Goal: Transaction & Acquisition: Book appointment/travel/reservation

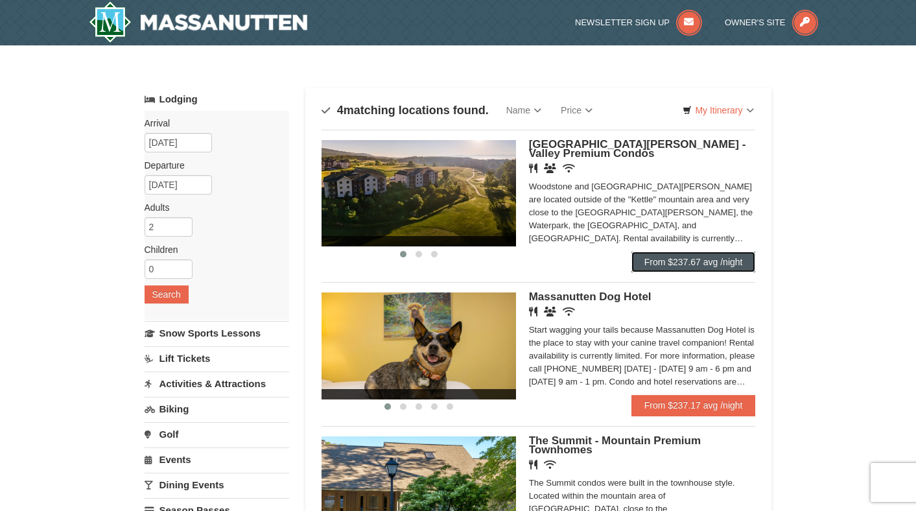
click at [669, 268] on link "From $237.67 avg /night" at bounding box center [693, 261] width 124 height 21
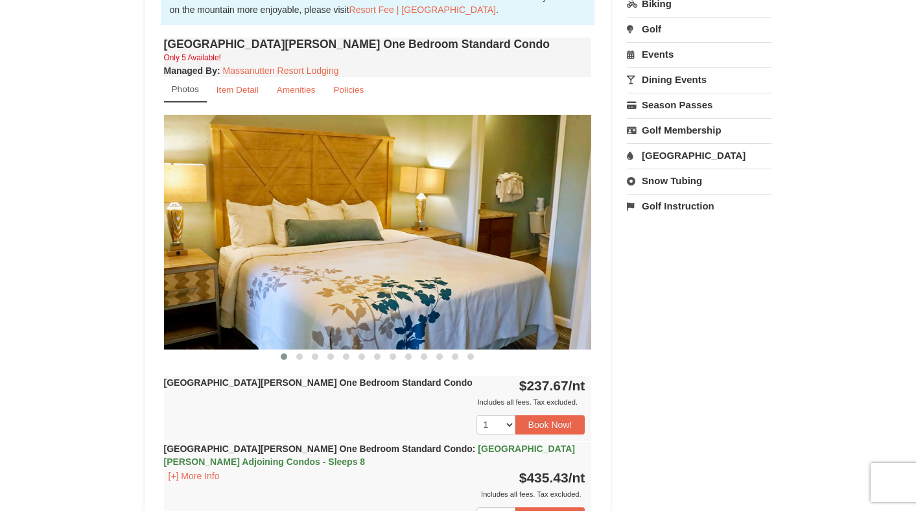
scroll to position [417, 0]
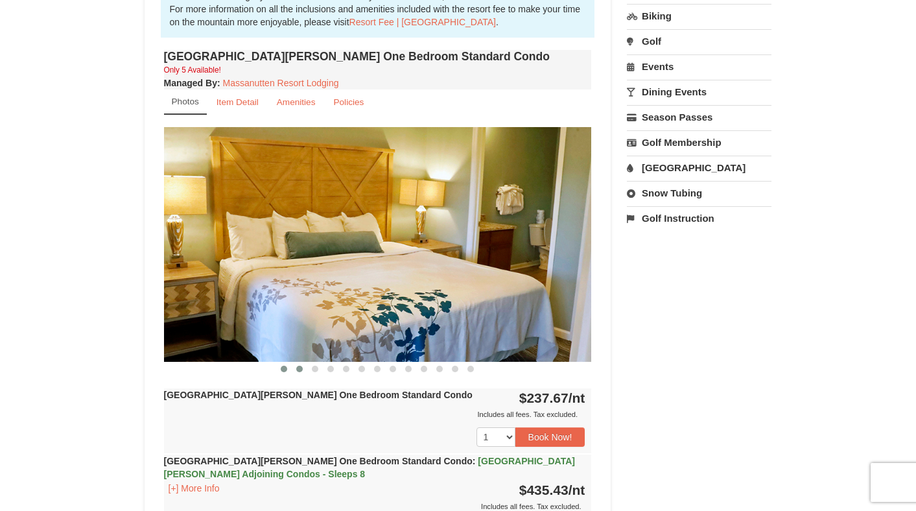
click at [300, 366] on span at bounding box center [299, 369] width 6 height 6
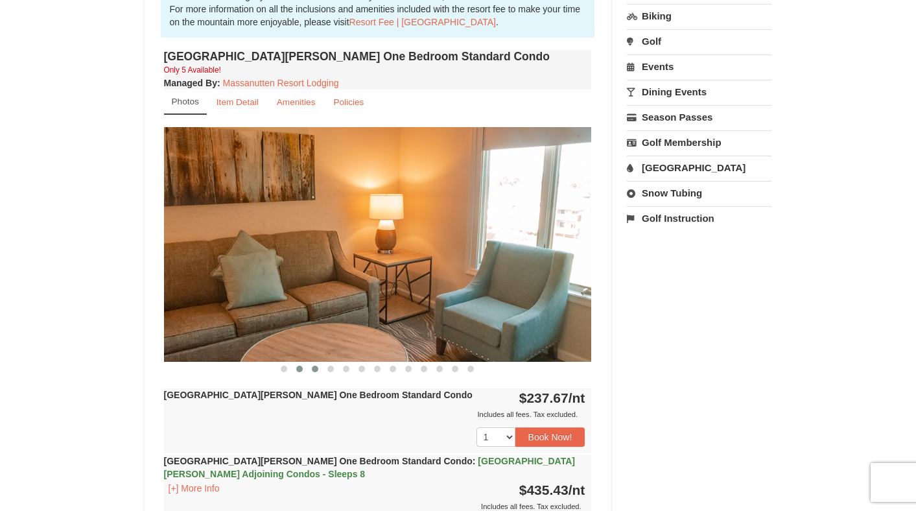
click at [317, 371] on button at bounding box center [315, 368] width 16 height 13
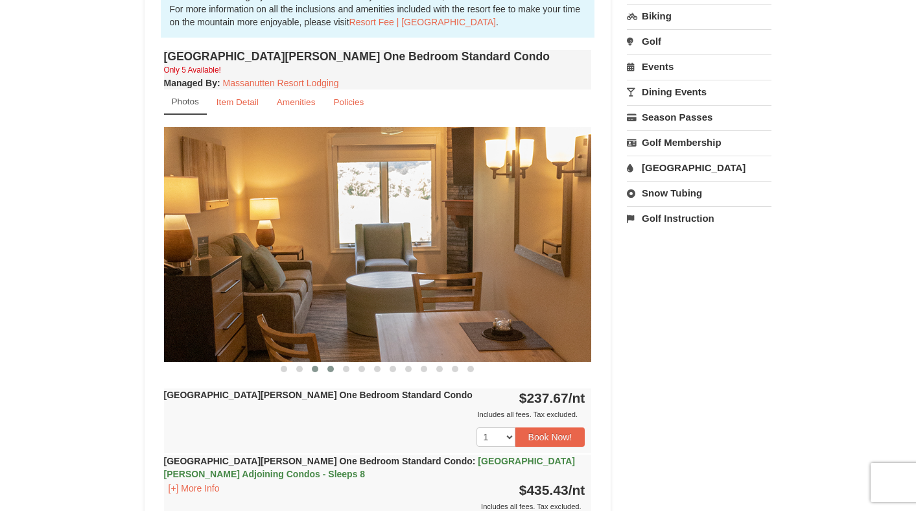
click at [334, 371] on button at bounding box center [331, 368] width 16 height 13
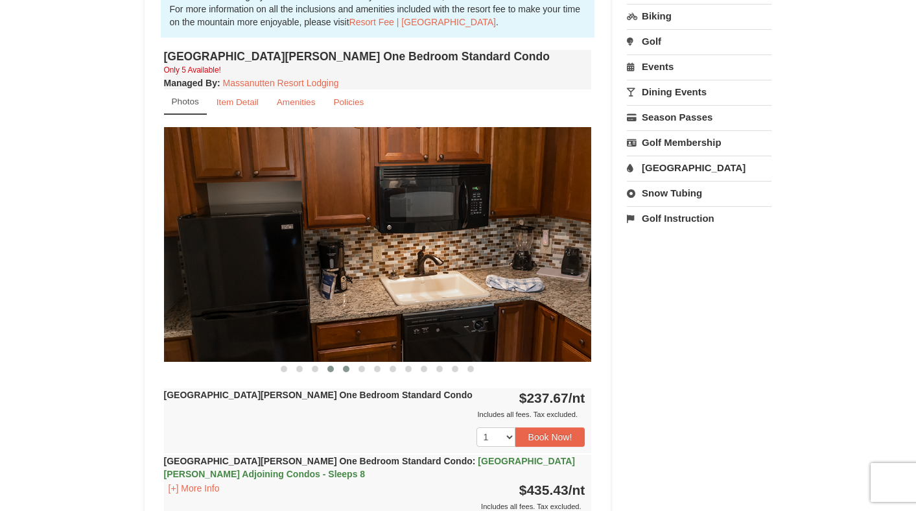
click at [347, 371] on button at bounding box center [346, 368] width 16 height 13
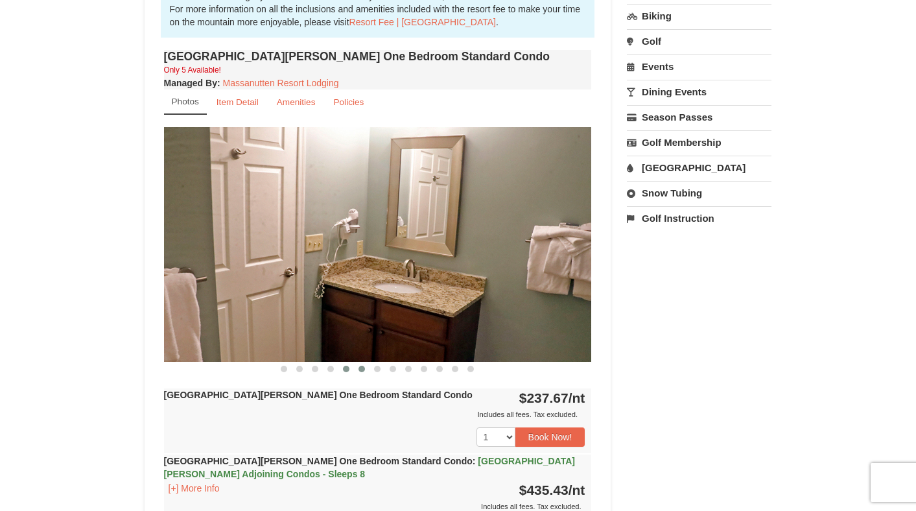
click at [361, 374] on button at bounding box center [362, 368] width 16 height 13
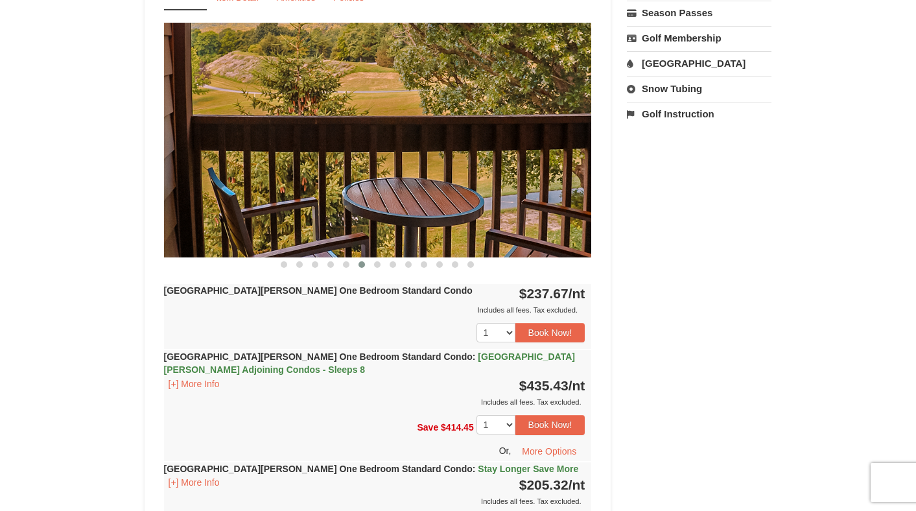
scroll to position [529, 0]
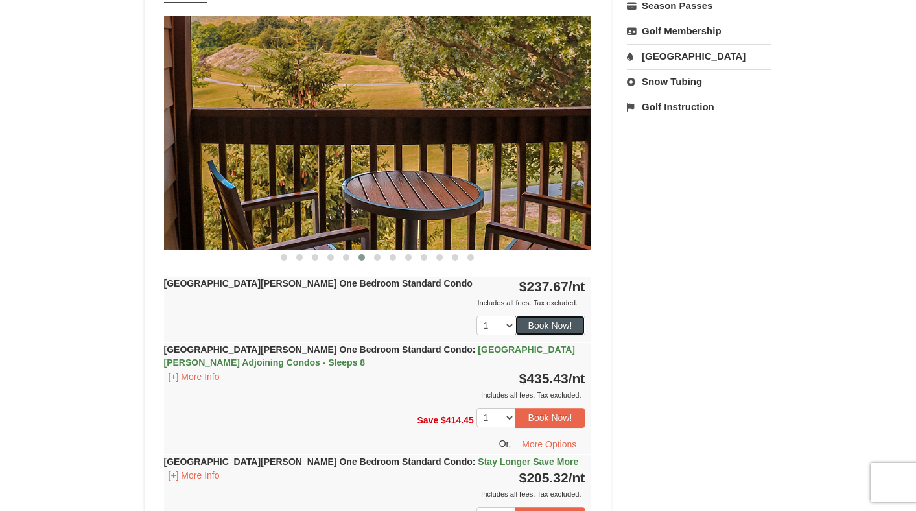
click at [572, 330] on button "Book Now!" at bounding box center [550, 325] width 70 height 19
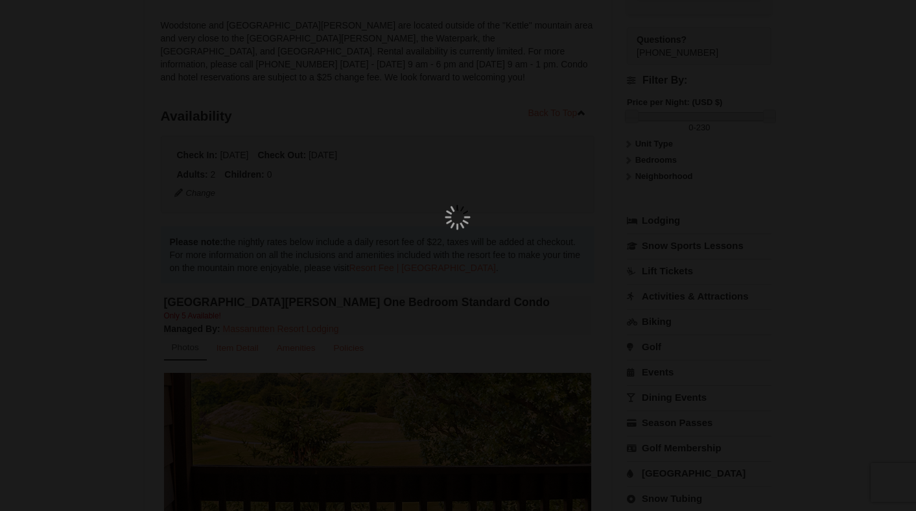
scroll to position [126, 0]
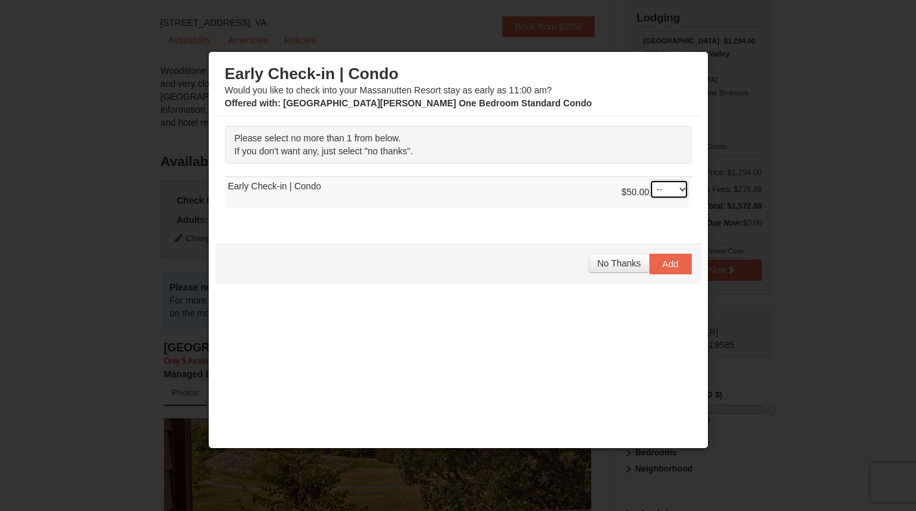
click at [670, 198] on select "-- 01" at bounding box center [668, 189] width 39 height 19
click at [649, 180] on select "-- 01" at bounding box center [668, 189] width 39 height 19
click at [670, 181] on select "-- 01" at bounding box center [668, 189] width 39 height 19
select select "0"
click at [649, 180] on select "-- 01" at bounding box center [668, 189] width 39 height 19
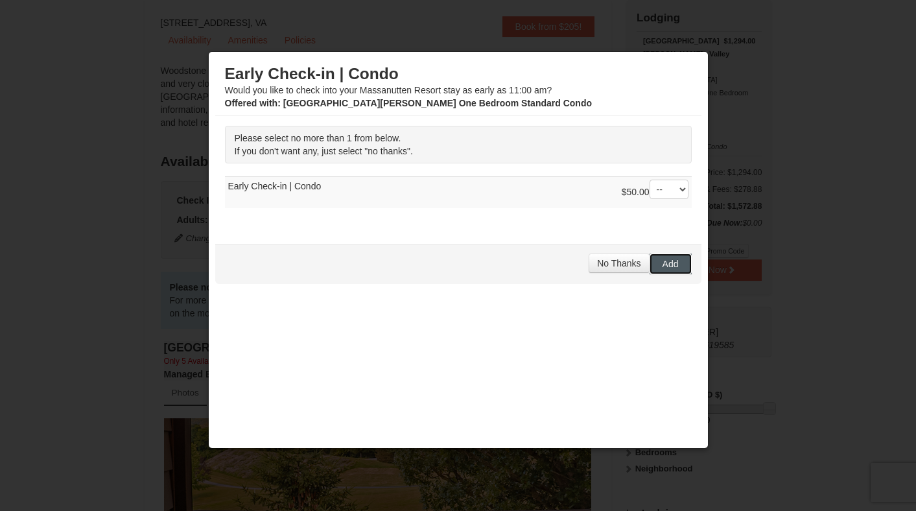
click at [662, 265] on span "Add" at bounding box center [670, 264] width 16 height 10
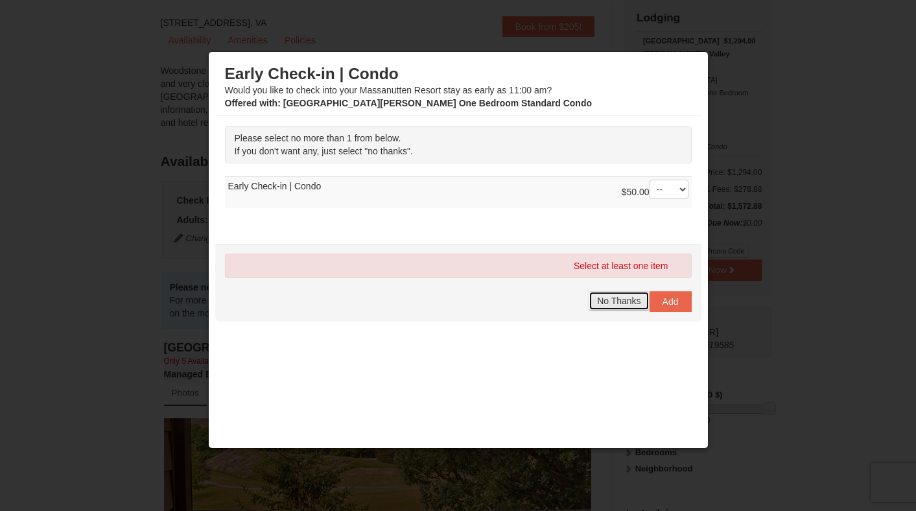
click at [618, 299] on span "No Thanks" at bounding box center [618, 301] width 43 height 10
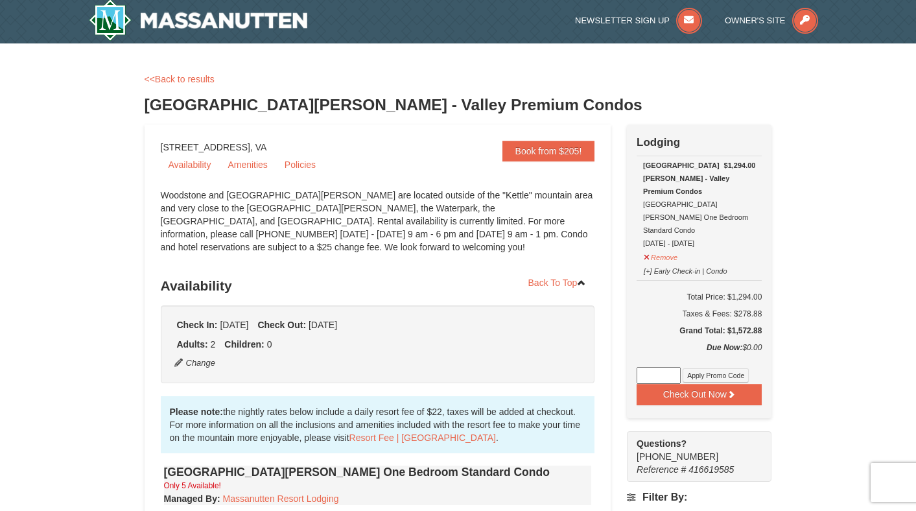
scroll to position [0, 0]
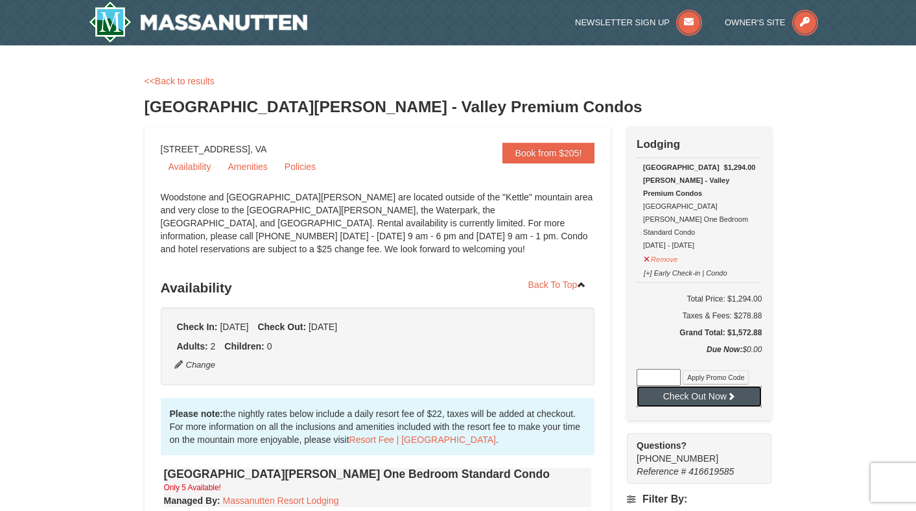
click at [703, 386] on button "Check Out Now" at bounding box center [698, 396] width 125 height 21
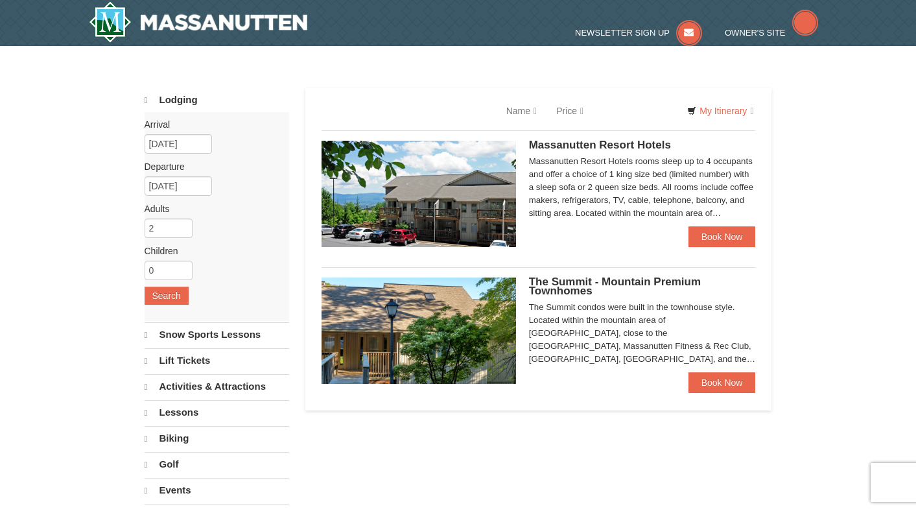
select select "10"
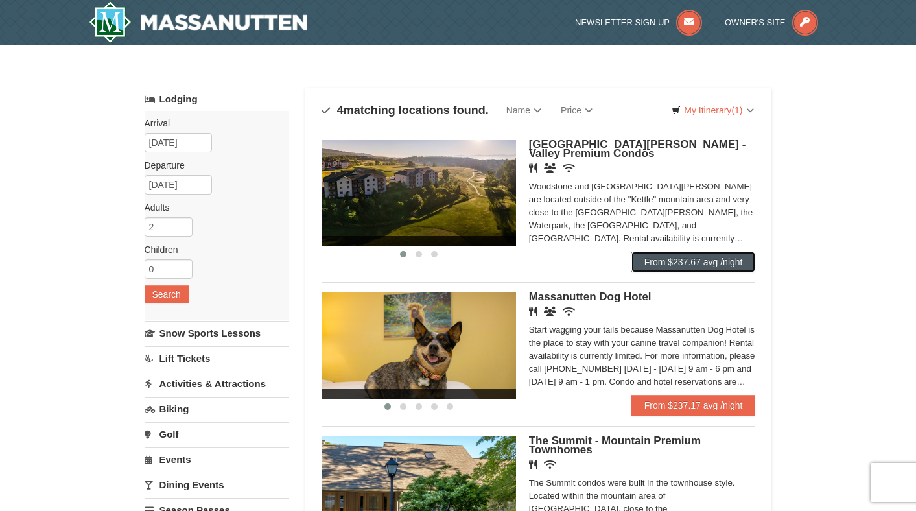
click at [685, 269] on link "From $237.67 avg /night" at bounding box center [693, 261] width 124 height 21
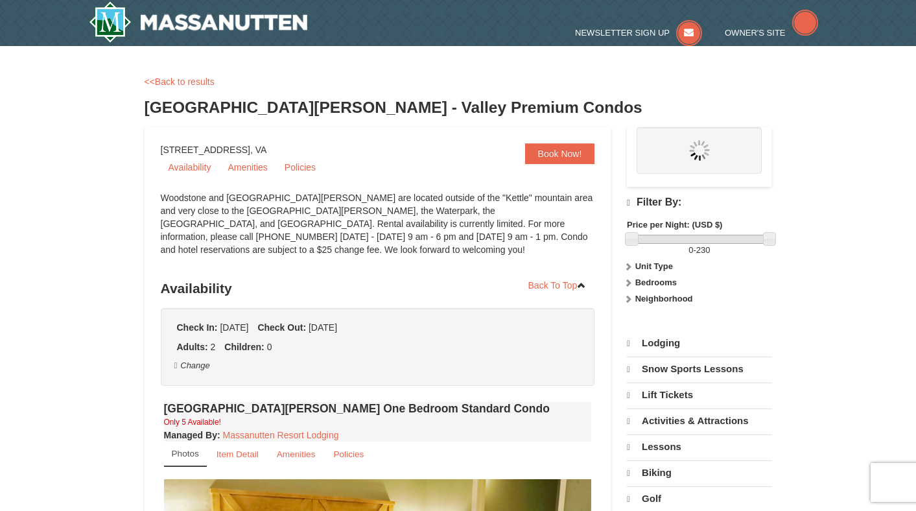
select select "10"
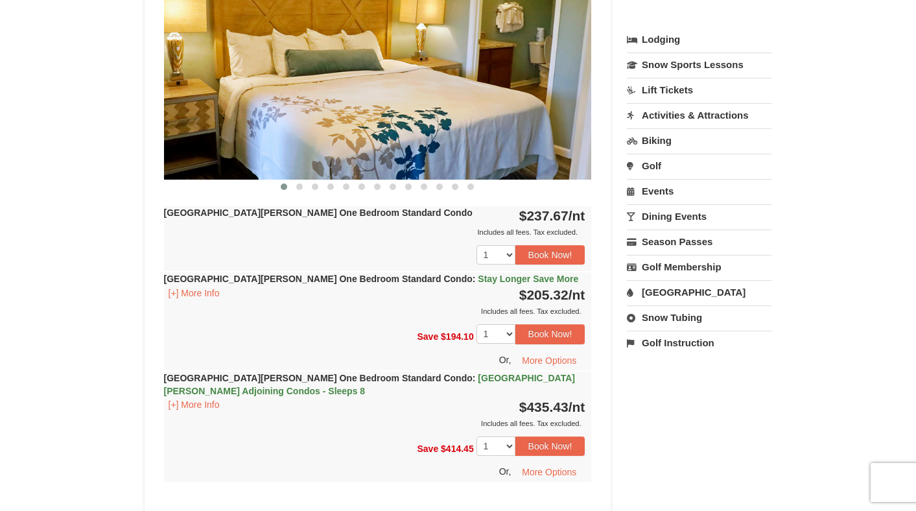
scroll to position [355, 0]
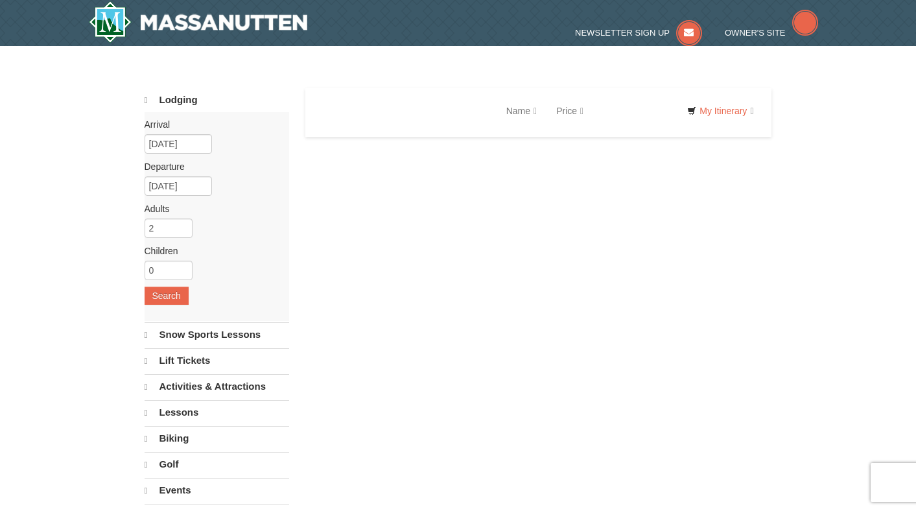
select select "10"
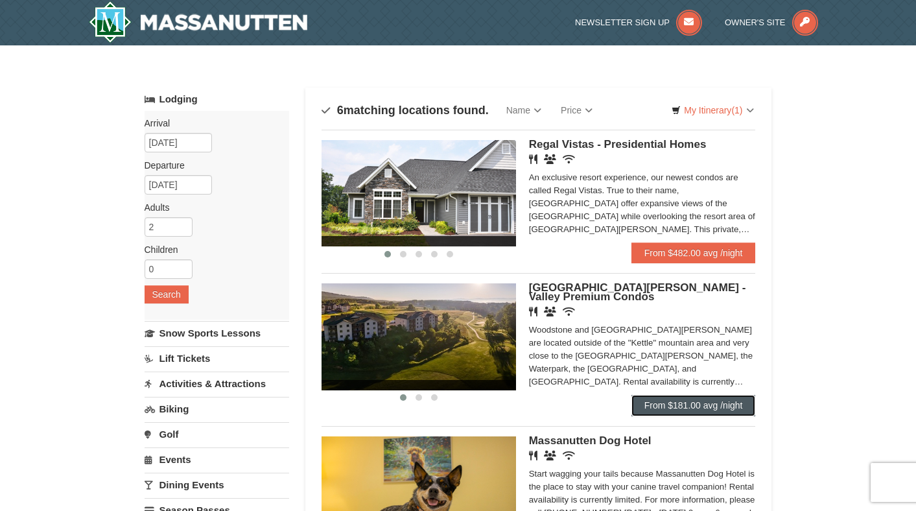
click at [693, 408] on link "From $181.00 avg /night" at bounding box center [693, 405] width 124 height 21
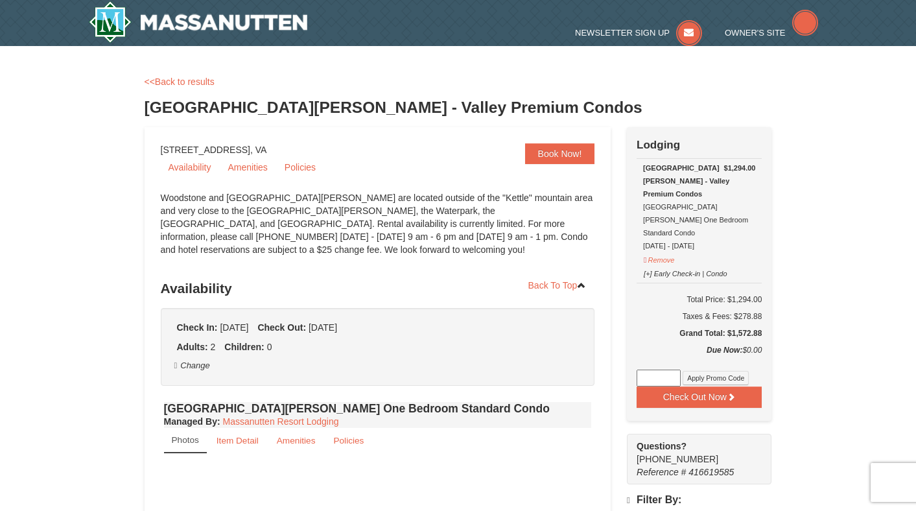
select select "10"
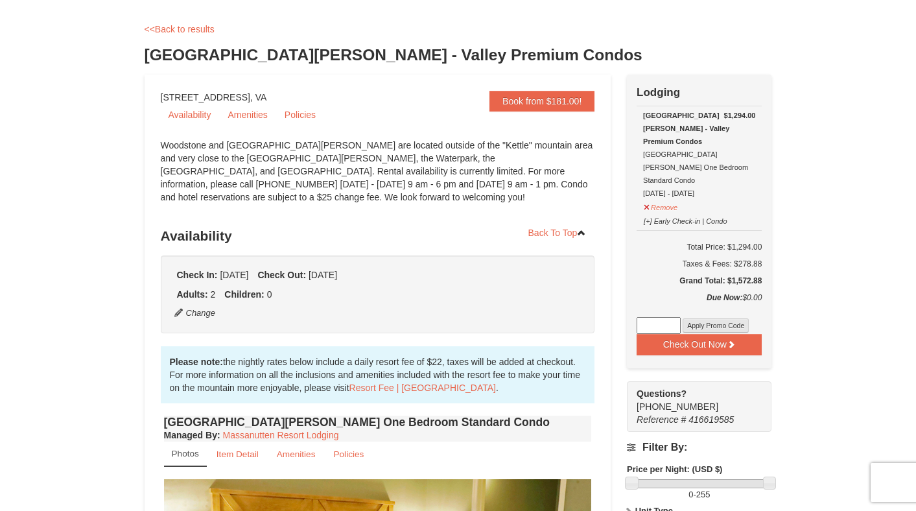
scroll to position [80, 0]
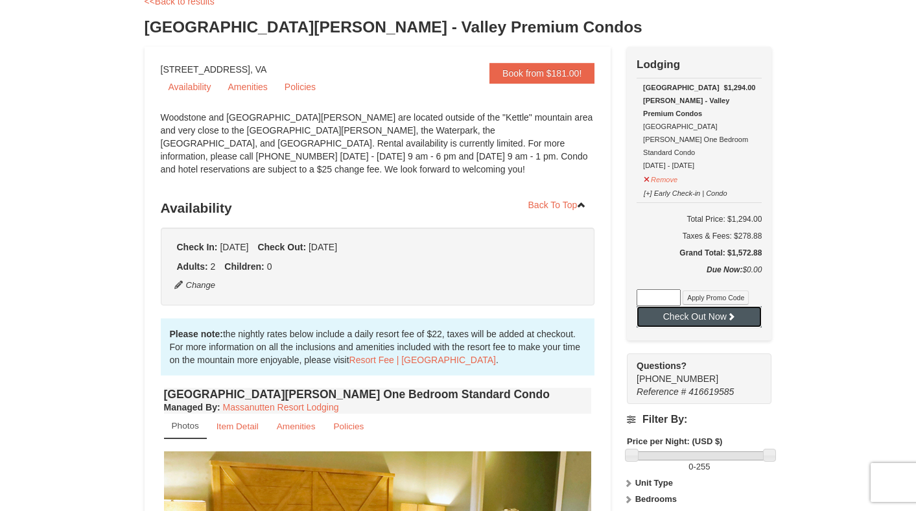
click at [689, 306] on button "Check Out Now" at bounding box center [698, 316] width 125 height 21
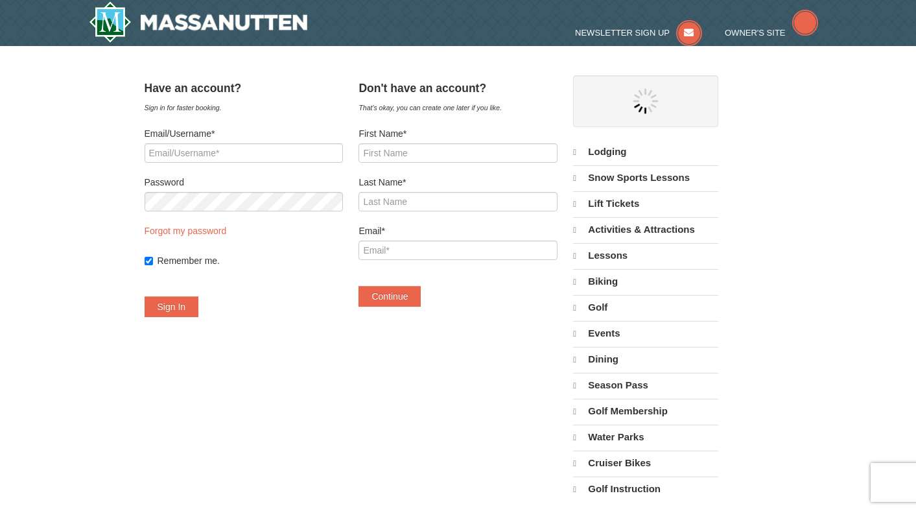
select select "10"
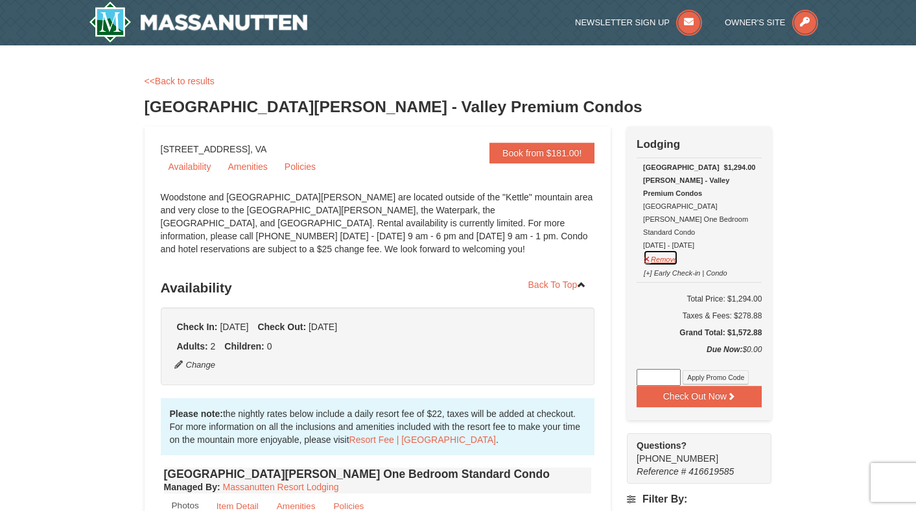
click at [669, 250] on button "Remove" at bounding box center [660, 258] width 35 height 16
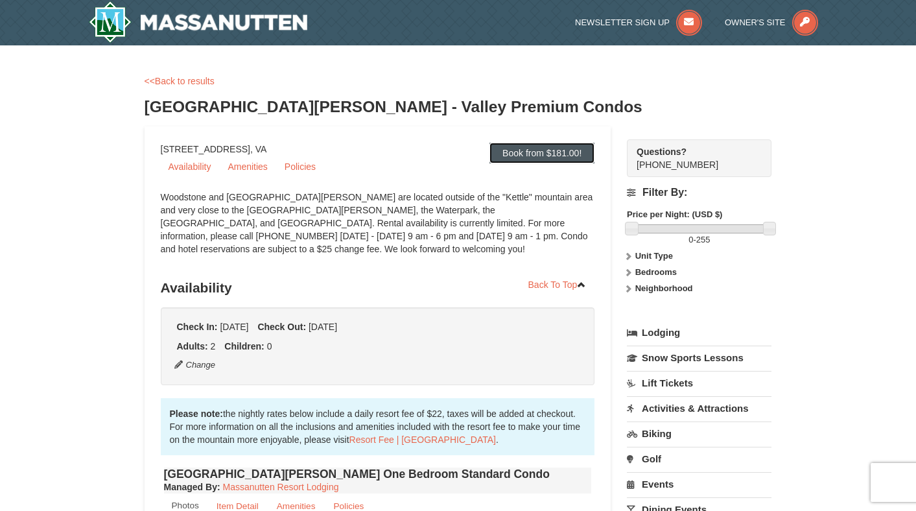
click at [539, 156] on link "Book from $181.00!" at bounding box center [541, 153] width 105 height 21
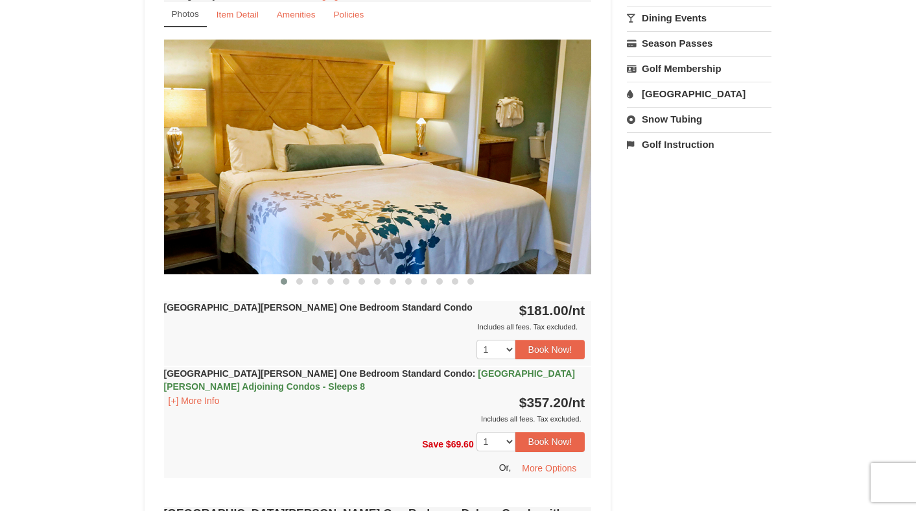
scroll to position [495, 0]
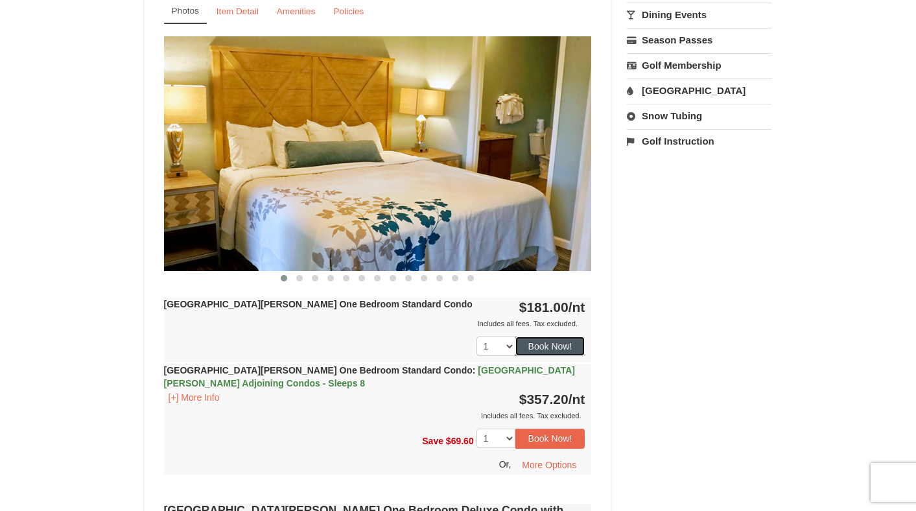
click at [566, 351] on button "Book Now!" at bounding box center [550, 345] width 70 height 19
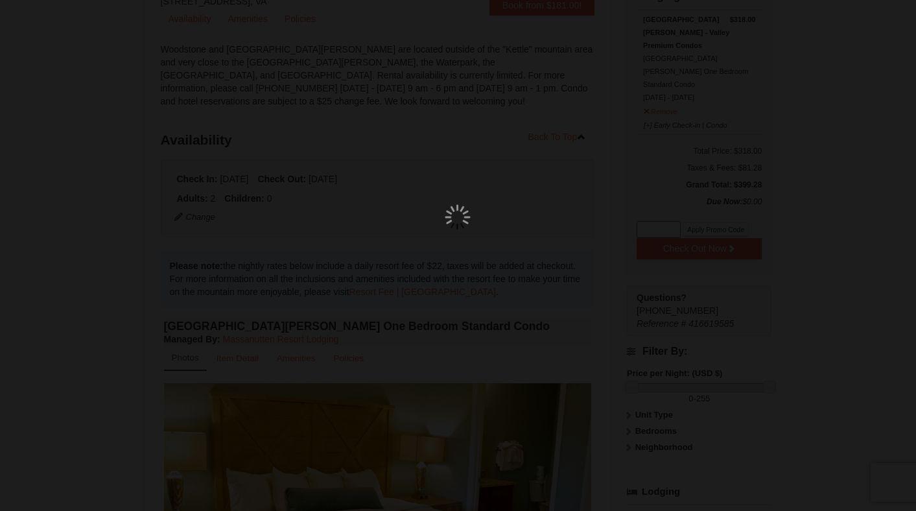
scroll to position [126, 0]
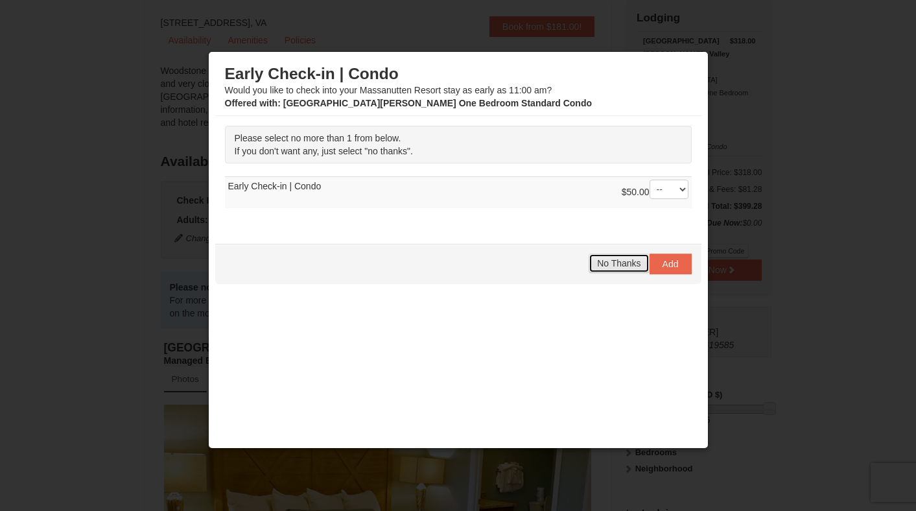
click at [626, 268] on span "No Thanks" at bounding box center [618, 263] width 43 height 10
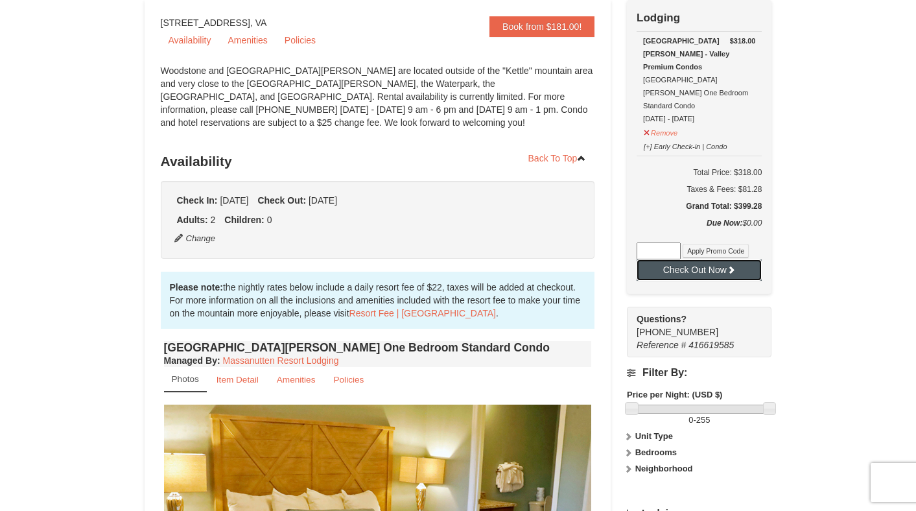
click at [700, 259] on button "Check Out Now" at bounding box center [698, 269] width 125 height 21
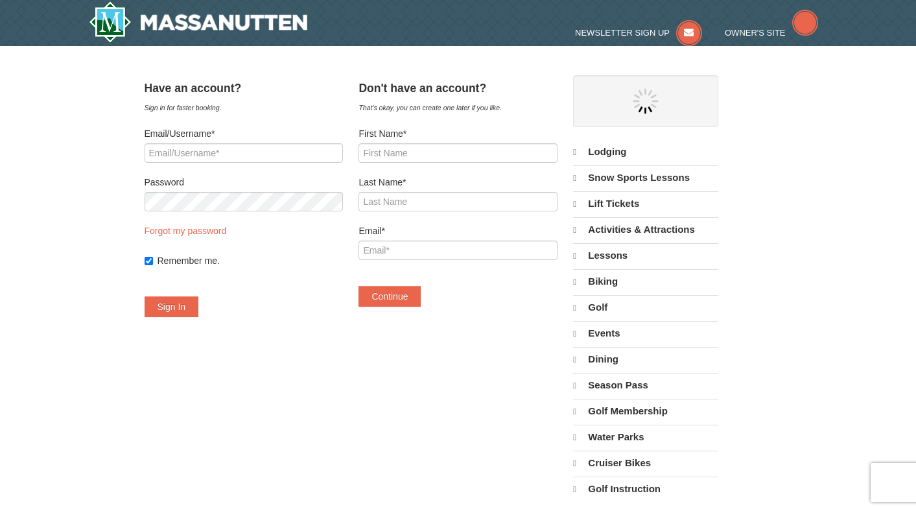
select select "10"
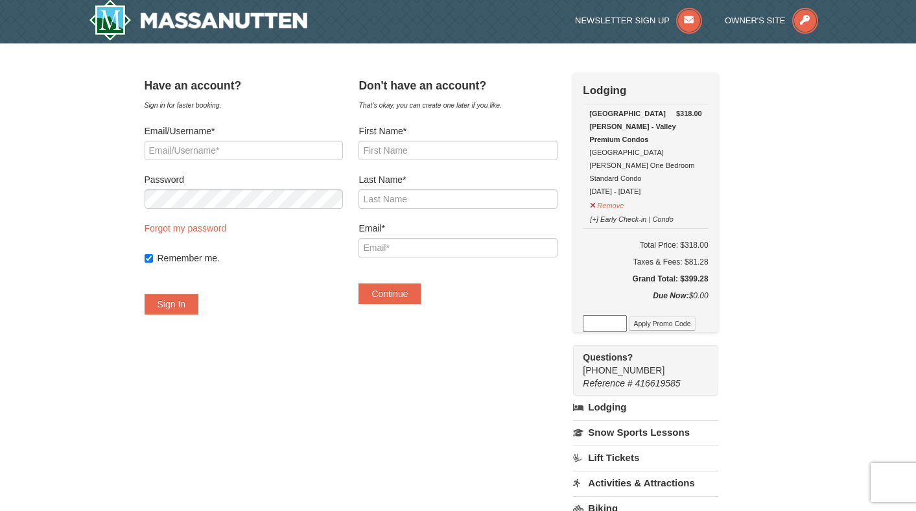
scroll to position [3, 0]
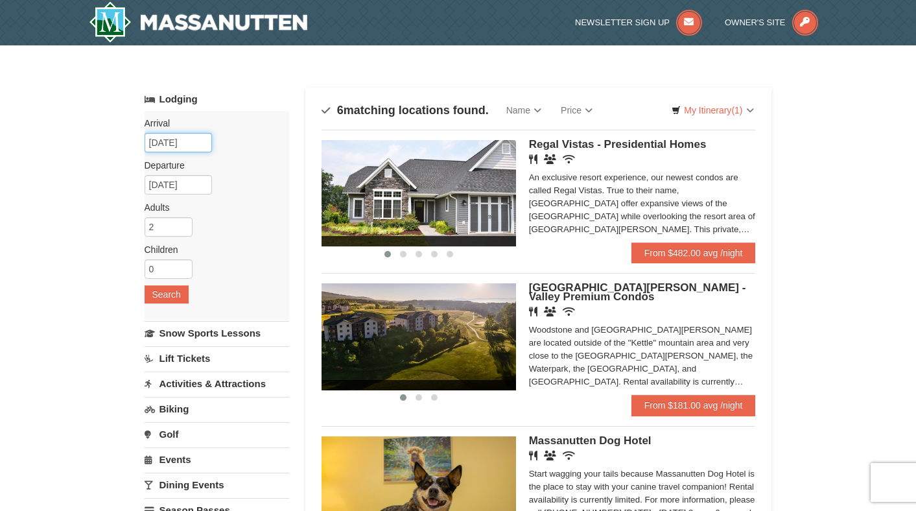
click at [183, 137] on input "12/19/2025" at bounding box center [178, 142] width 67 height 19
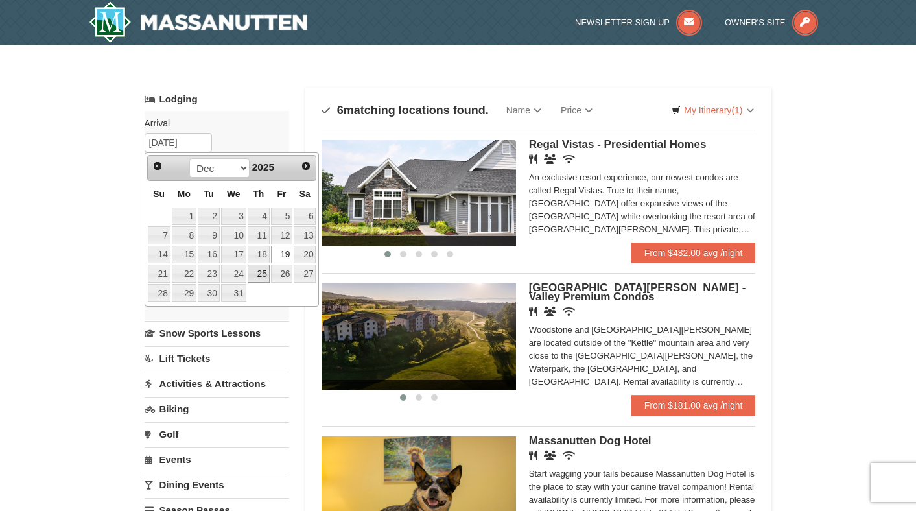
click at [266, 277] on link "25" at bounding box center [259, 273] width 22 height 18
type input "[DATE]"
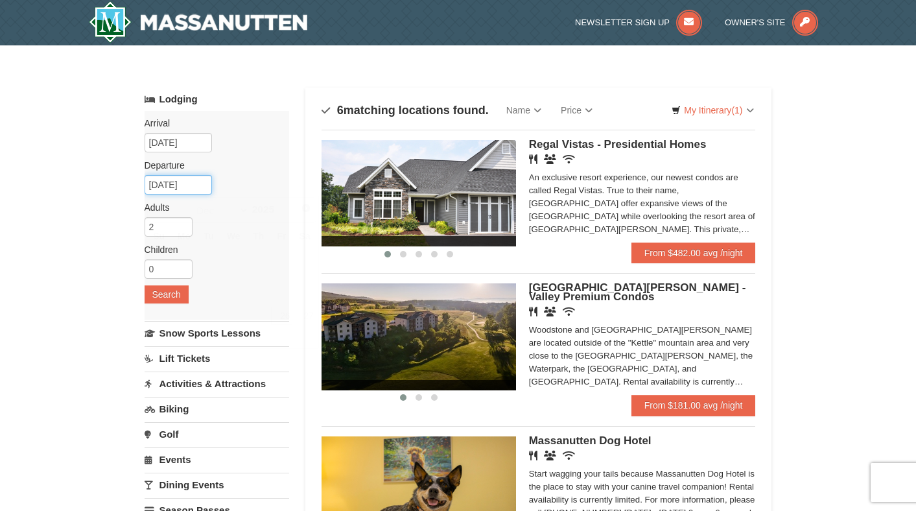
click at [170, 185] on input "12/26/2025" at bounding box center [178, 184] width 67 height 19
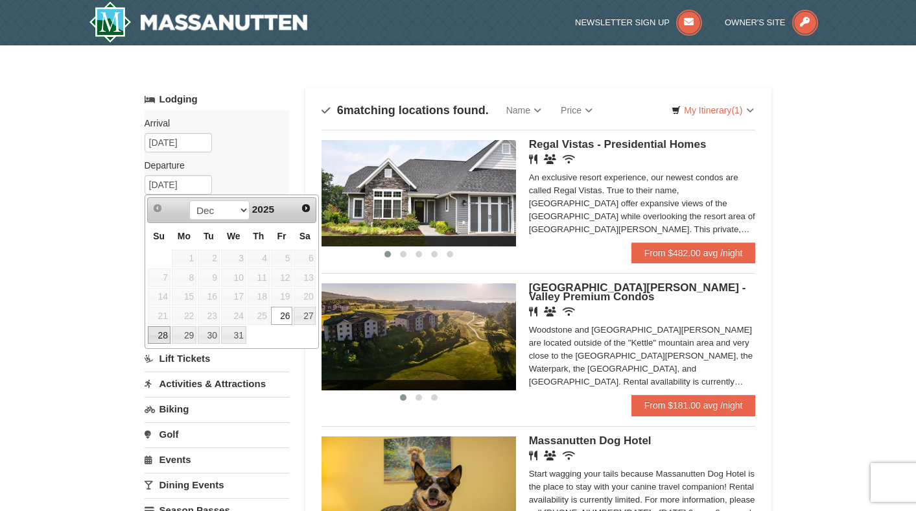
click at [155, 333] on link "28" at bounding box center [159, 335] width 23 height 18
type input "12/28/2025"
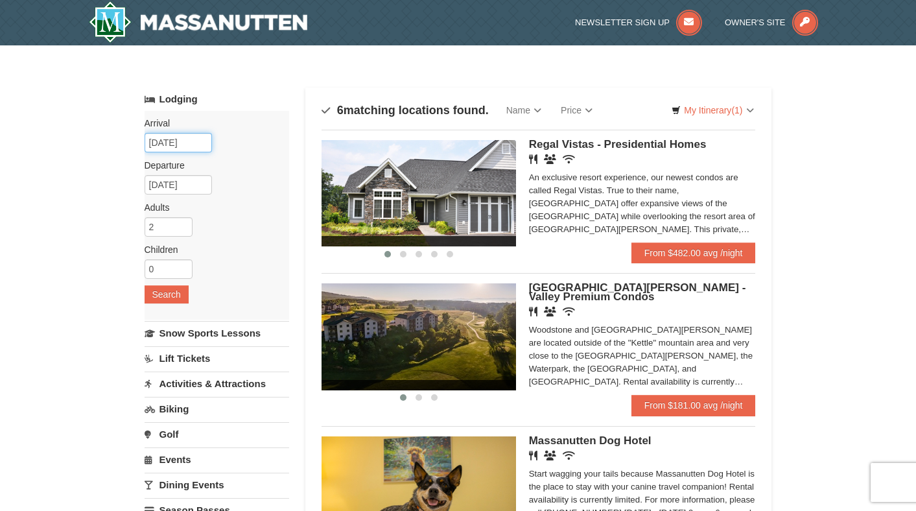
click at [196, 143] on input "[DATE]" at bounding box center [178, 142] width 67 height 19
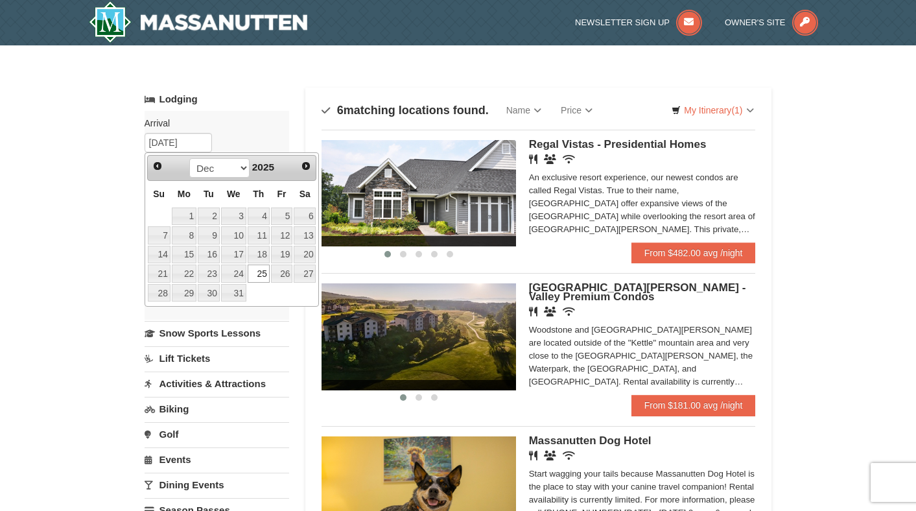
click at [239, 137] on div "Arrival Please format dates MM/DD/YYYY Please format dates MM/DD/YYYY 12/25/202…" at bounding box center [217, 215] width 145 height 209
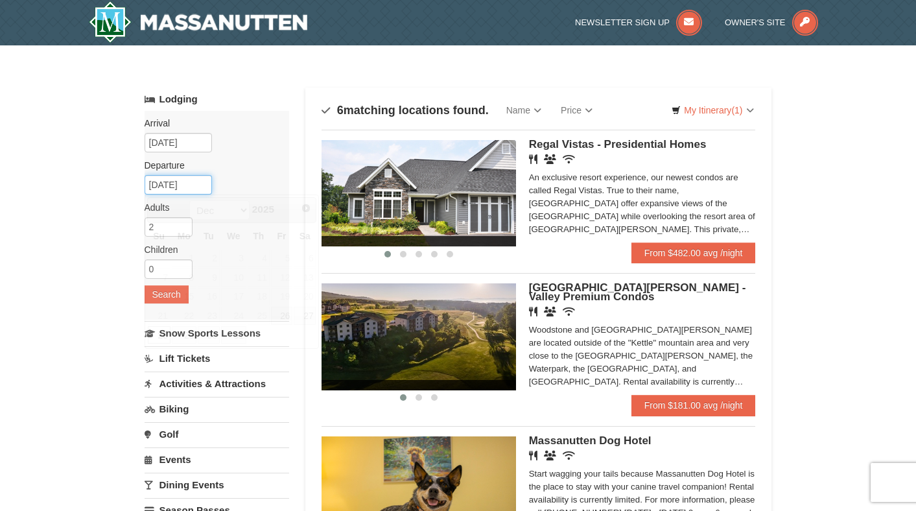
click at [203, 186] on input "12/28/2025" at bounding box center [178, 184] width 67 height 19
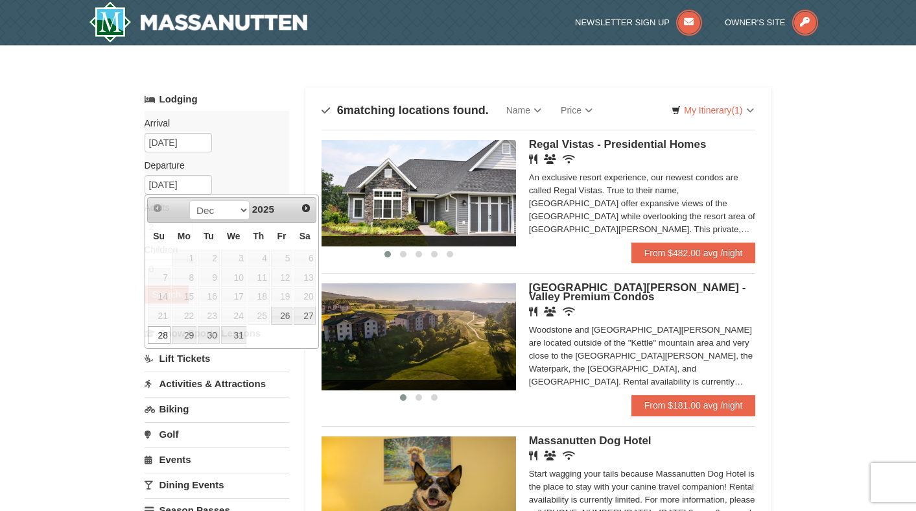
click at [224, 172] on div "Arrival Please format dates MM/DD/YYYY Please format dates MM/DD/YYYY 12/25/202…" at bounding box center [217, 215] width 145 height 209
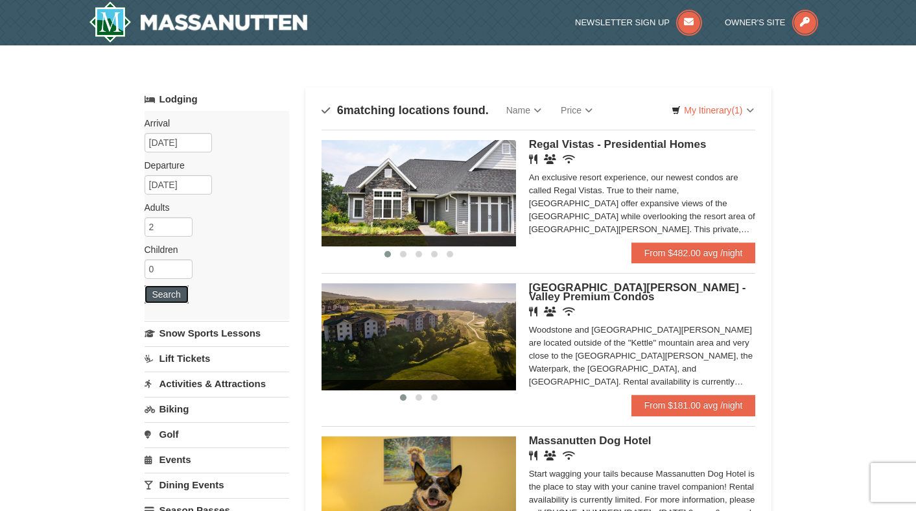
click at [167, 293] on button "Search" at bounding box center [167, 294] width 44 height 18
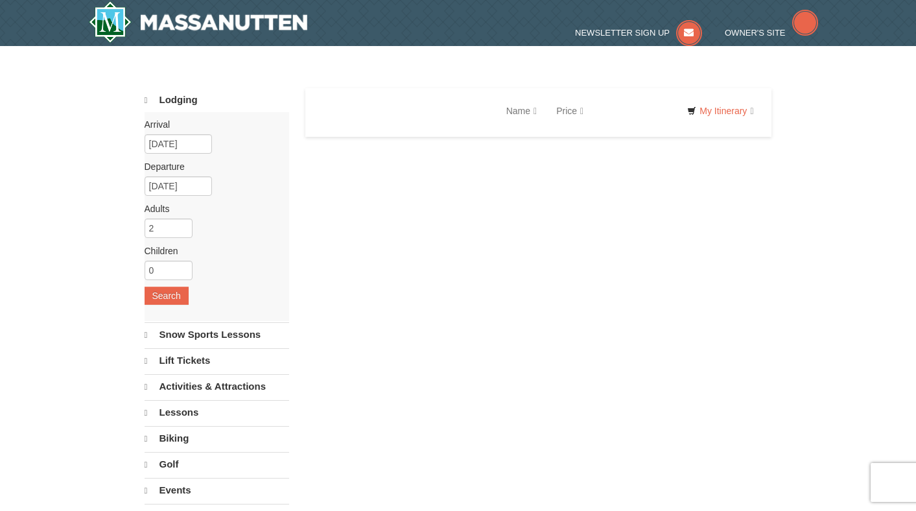
select select "10"
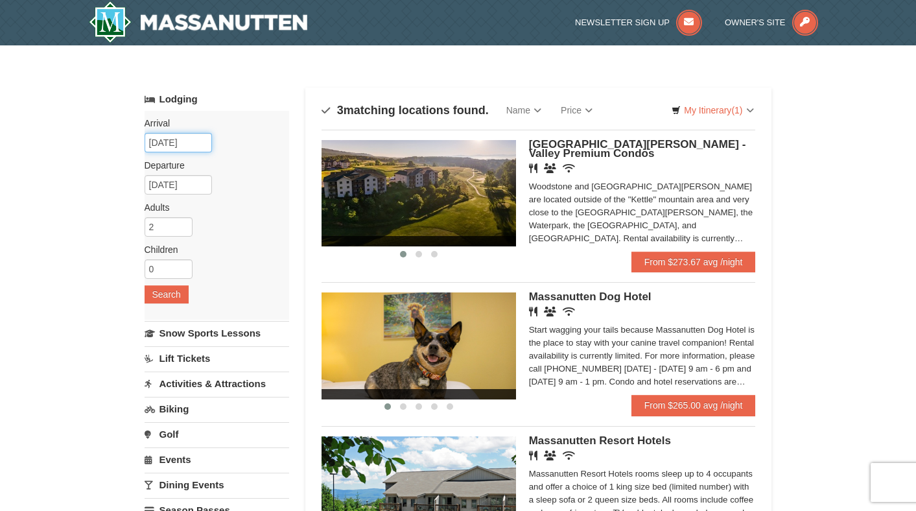
click at [196, 141] on input "[DATE]" at bounding box center [178, 142] width 67 height 19
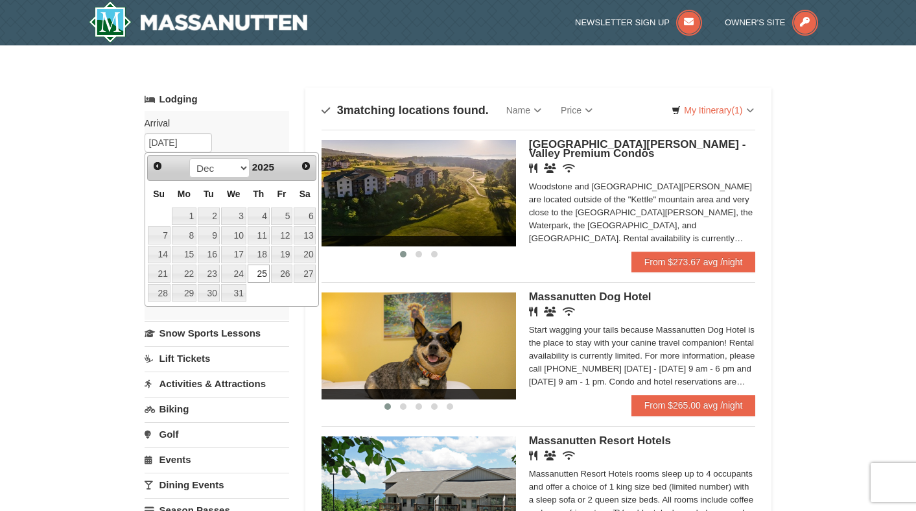
click at [263, 270] on link "25" at bounding box center [259, 273] width 22 height 18
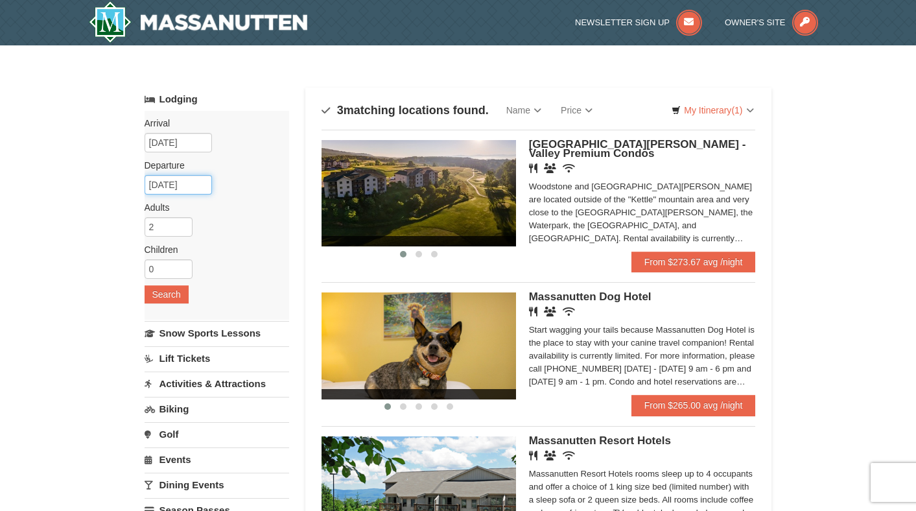
click at [193, 192] on input "[DATE]" at bounding box center [178, 184] width 67 height 19
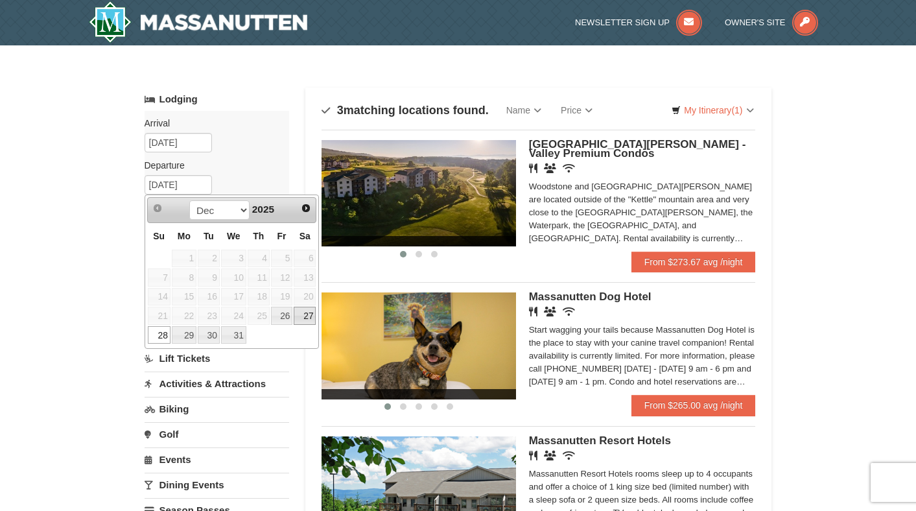
click at [307, 321] on link "27" at bounding box center [305, 316] width 22 height 18
type input "[DATE]"
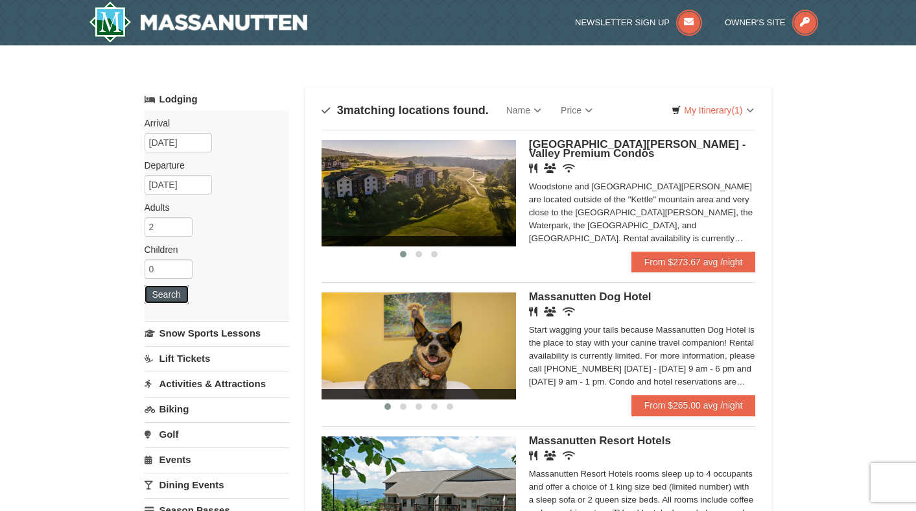
click at [168, 295] on button "Search" at bounding box center [167, 294] width 44 height 18
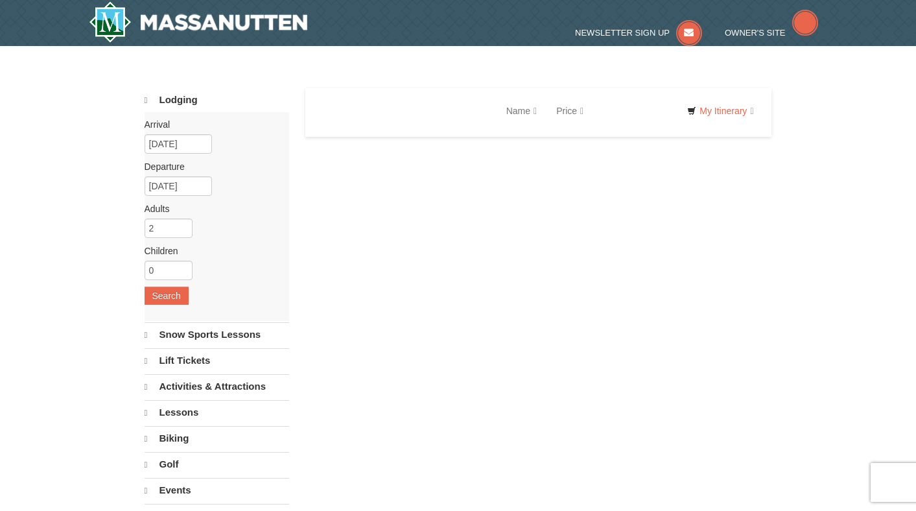
select select "10"
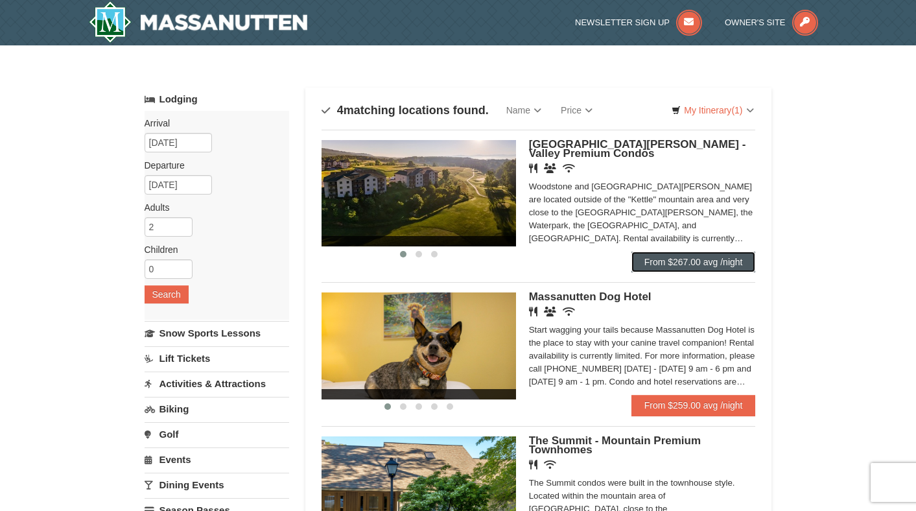
click at [669, 268] on link "From $267.00 avg /night" at bounding box center [693, 261] width 124 height 21
